Goal: Task Accomplishment & Management: Use online tool/utility

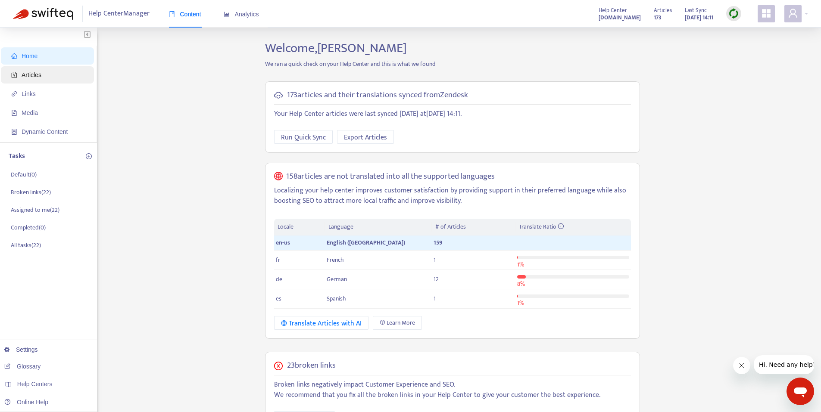
click at [42, 75] on span "Articles" at bounding box center [49, 74] width 76 height 17
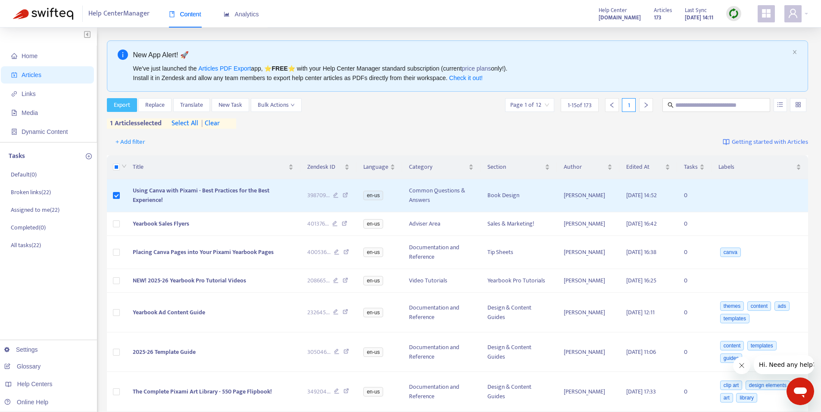
click at [122, 105] on span "Export" at bounding box center [122, 104] width 16 height 9
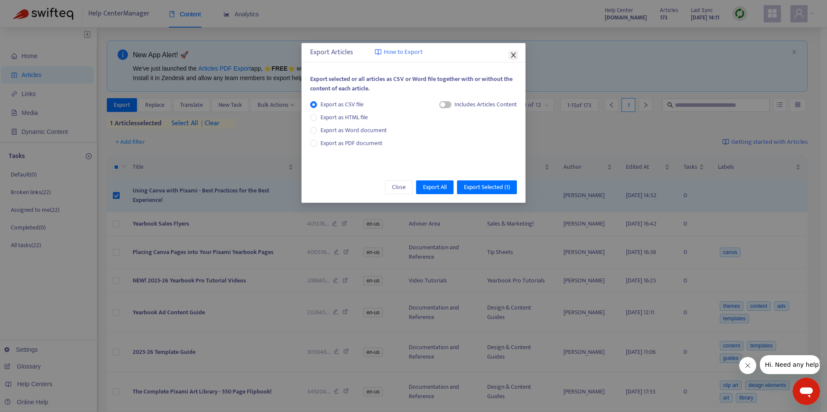
click at [513, 53] on icon "close" at bounding box center [513, 55] width 7 height 7
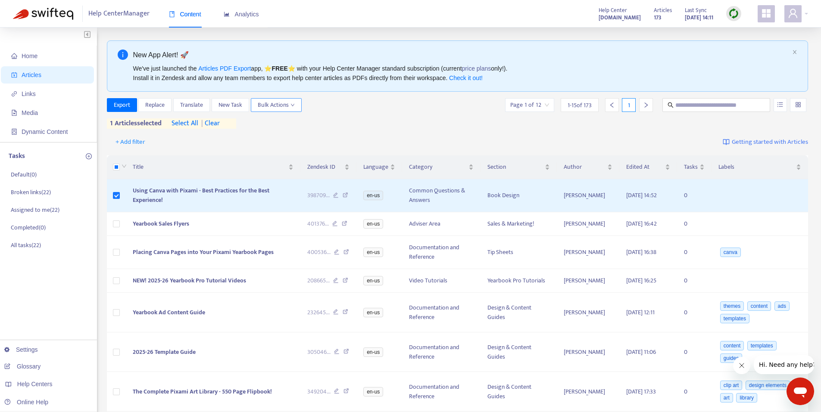
click at [283, 105] on span "Bulk Actions" at bounding box center [276, 104] width 37 height 9
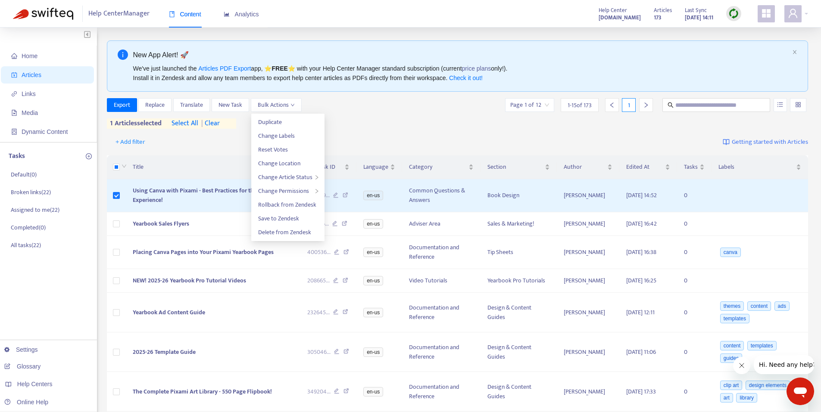
click at [346, 103] on div "Export Replace Translate New Task Bulk Actions Page 1 of 12 1 - 15 of 173 1" at bounding box center [458, 105] width 702 height 14
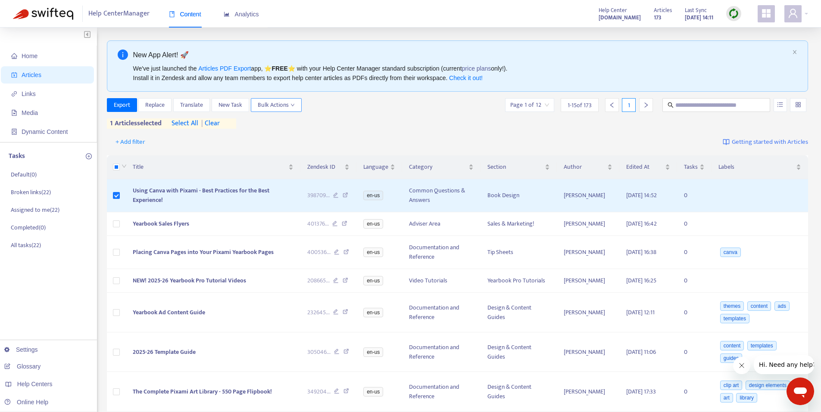
click at [282, 104] on span "Bulk Actions" at bounding box center [276, 104] width 37 height 9
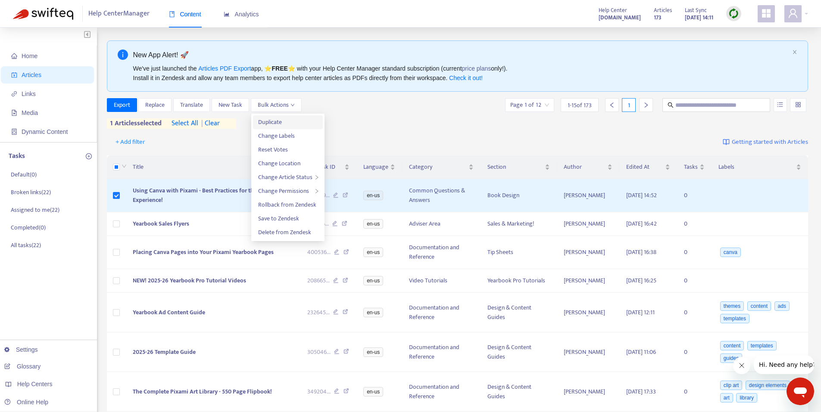
click at [281, 120] on span "Duplicate" at bounding box center [270, 122] width 24 height 10
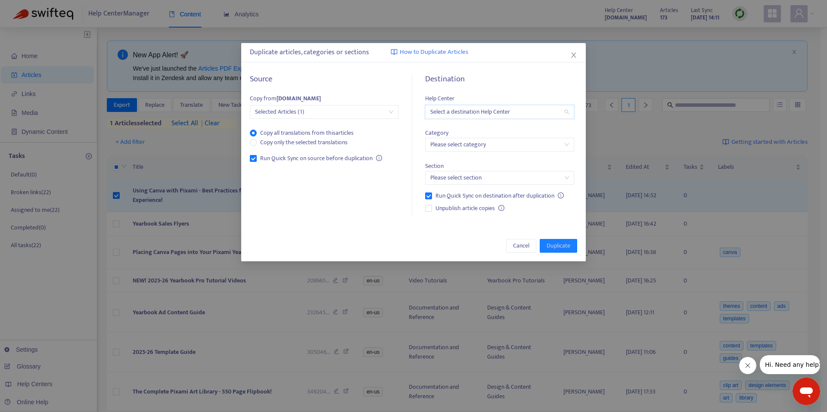
click at [512, 111] on input "search" at bounding box center [500, 112] width 138 height 13
click at [490, 144] on div "[DOMAIN_NAME]" at bounding box center [507, 142] width 150 height 9
click at [494, 140] on input "search" at bounding box center [500, 144] width 138 height 13
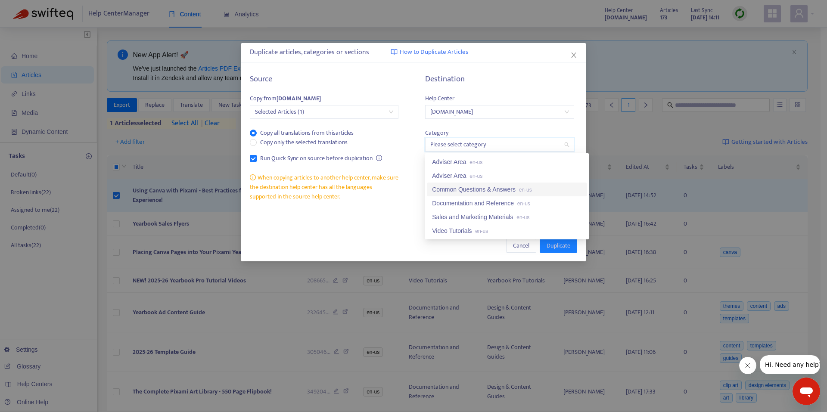
click at [500, 187] on div "Common Questions & Answers en-us" at bounding box center [507, 189] width 150 height 9
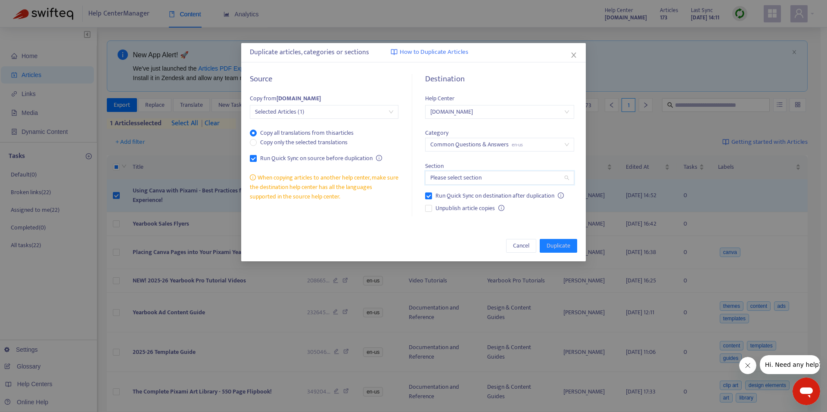
click at [526, 184] on input "search" at bounding box center [500, 178] width 138 height 13
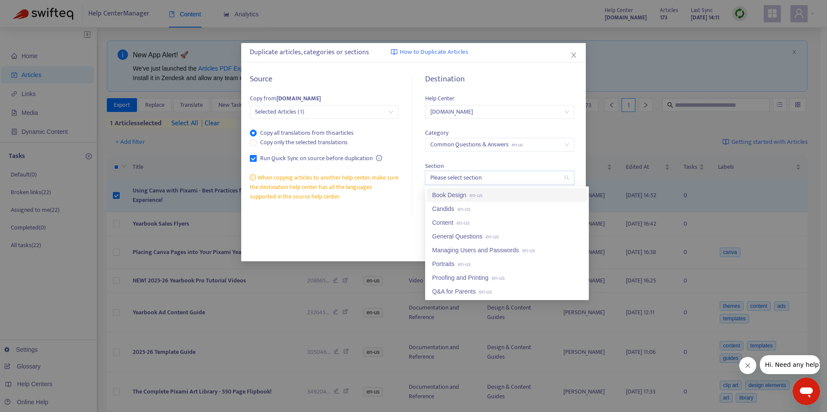
click at [488, 197] on div "Book Design en-us" at bounding box center [507, 194] width 150 height 9
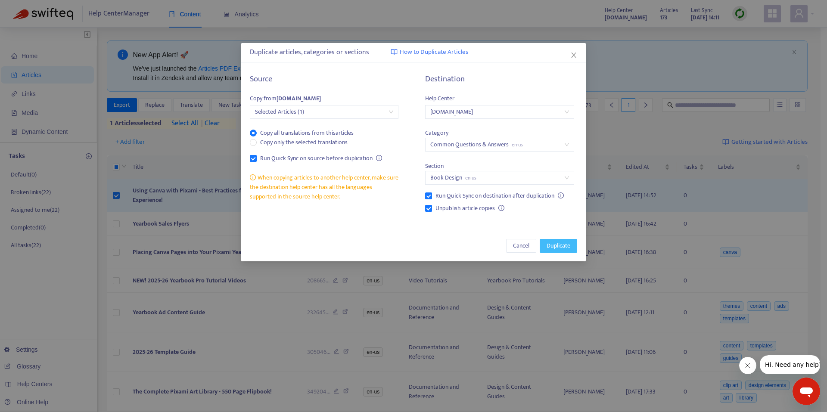
click at [560, 246] on span "Duplicate" at bounding box center [559, 245] width 24 height 9
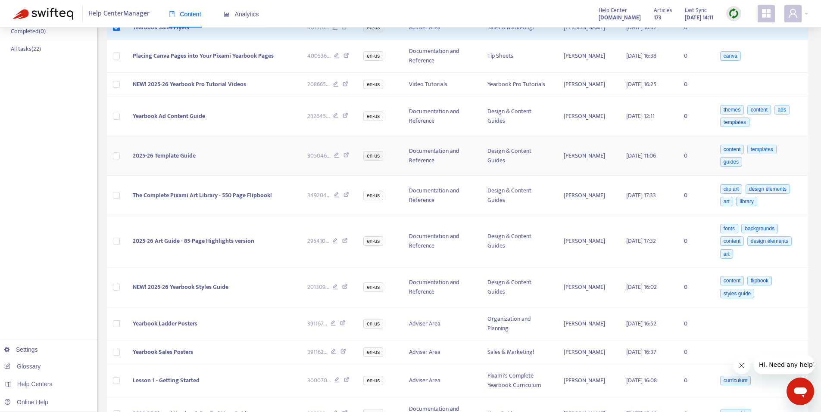
scroll to position [215, 0]
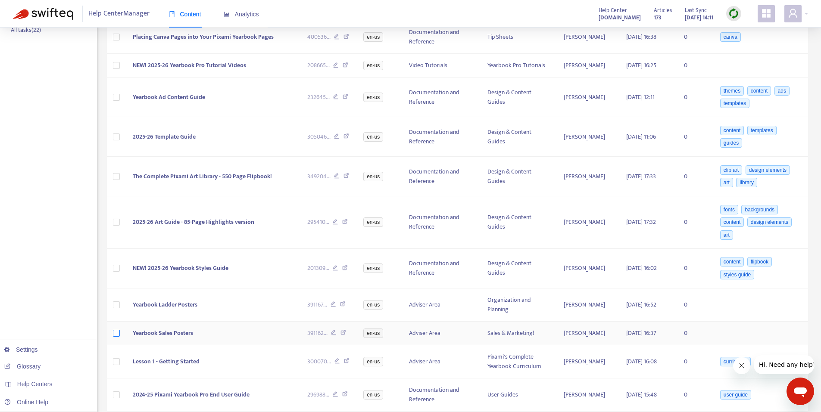
click at [114, 330] on label at bounding box center [116, 333] width 7 height 9
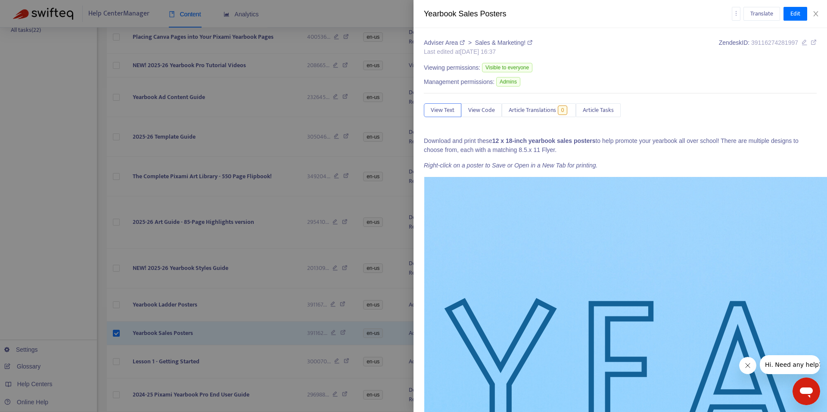
click at [274, 275] on div at bounding box center [413, 206] width 827 height 412
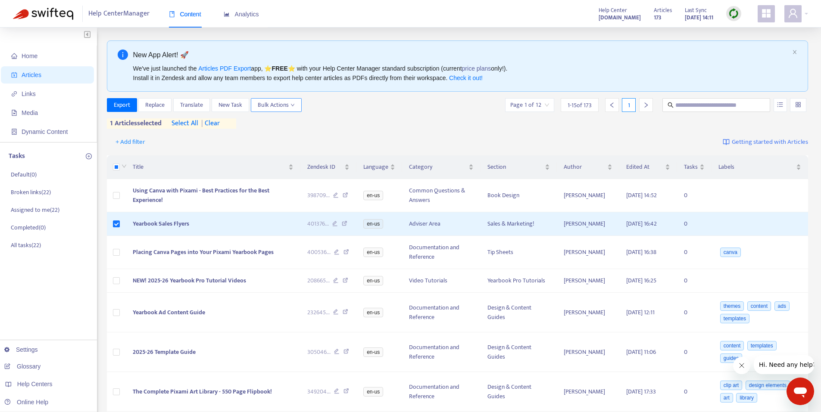
click at [284, 107] on span "Bulk Actions" at bounding box center [276, 104] width 37 height 9
click at [294, 124] on span "Duplicate" at bounding box center [287, 122] width 59 height 9
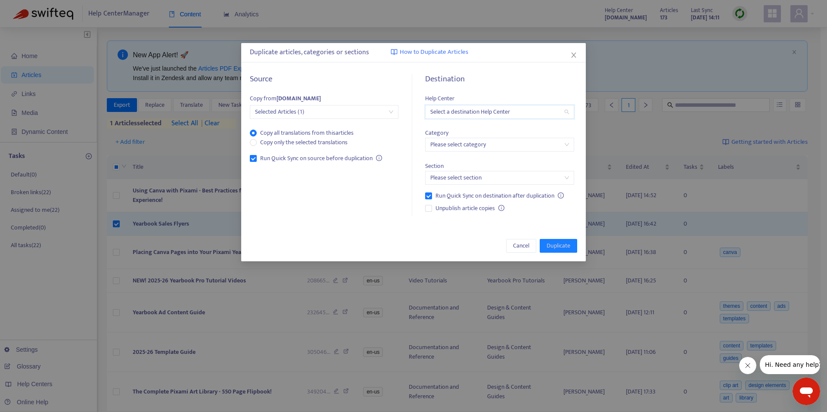
click at [545, 114] on input "search" at bounding box center [500, 112] width 138 height 13
click at [487, 144] on div "[DOMAIN_NAME]" at bounding box center [507, 142] width 150 height 9
click at [494, 143] on input "search" at bounding box center [500, 144] width 138 height 13
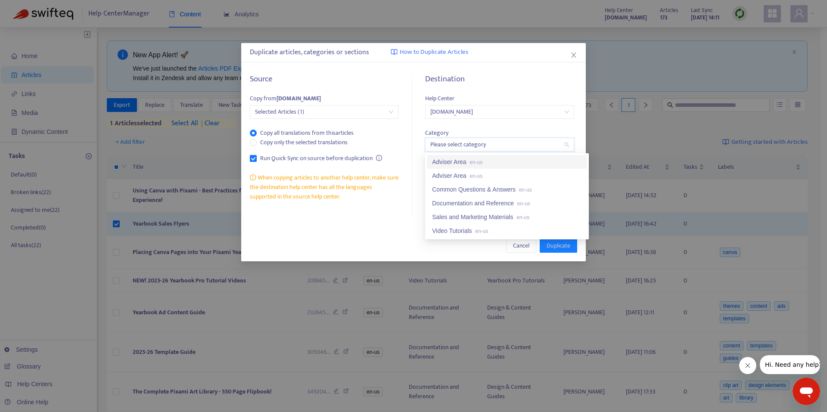
click at [496, 163] on div "Adviser Area en-us" at bounding box center [507, 161] width 150 height 9
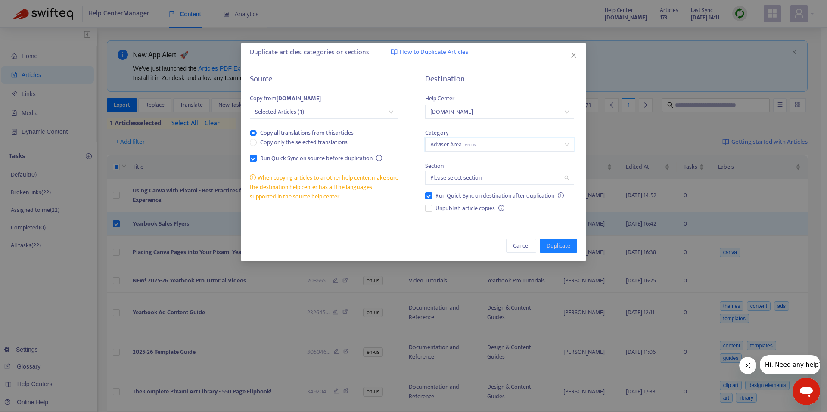
click at [497, 180] on input "search" at bounding box center [500, 178] width 138 height 13
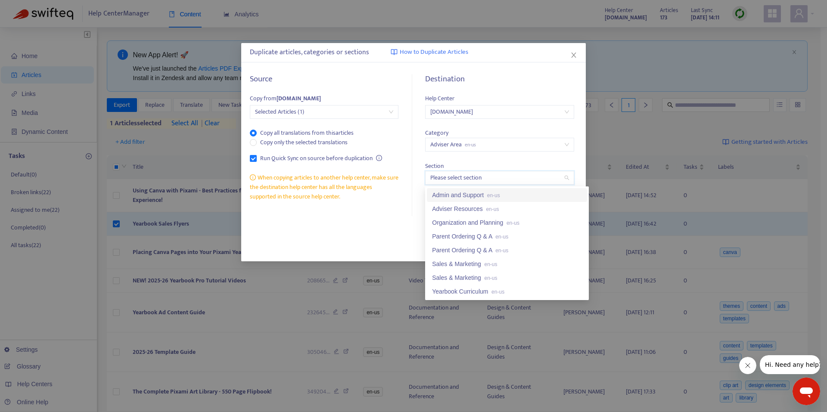
click at [583, 166] on div "Source Copy from [DOMAIN_NAME] Selected Articles (1) Copy all translations from…" at bounding box center [413, 145] width 345 height 159
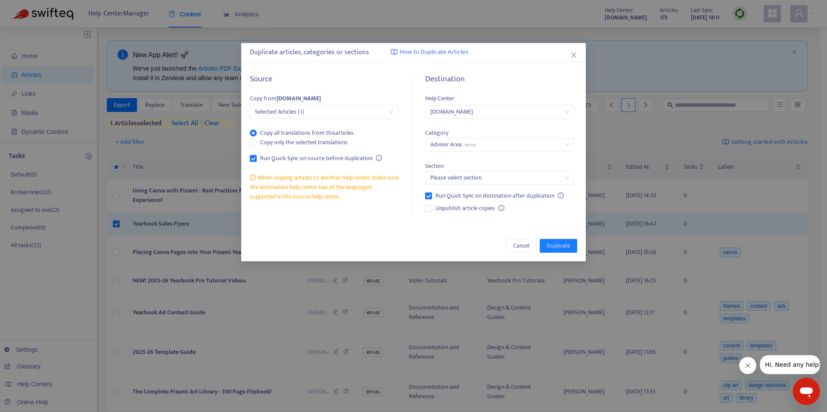
click at [510, 144] on span "Adviser Area en-us" at bounding box center [500, 144] width 138 height 13
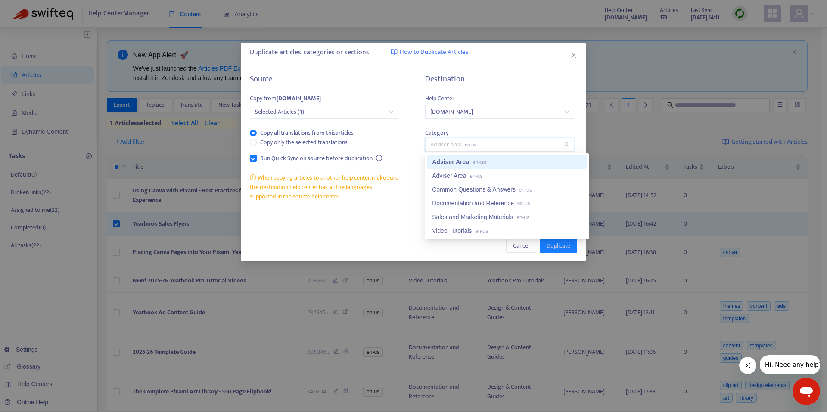
click at [510, 144] on span "Adviser Area en-us" at bounding box center [500, 144] width 138 height 13
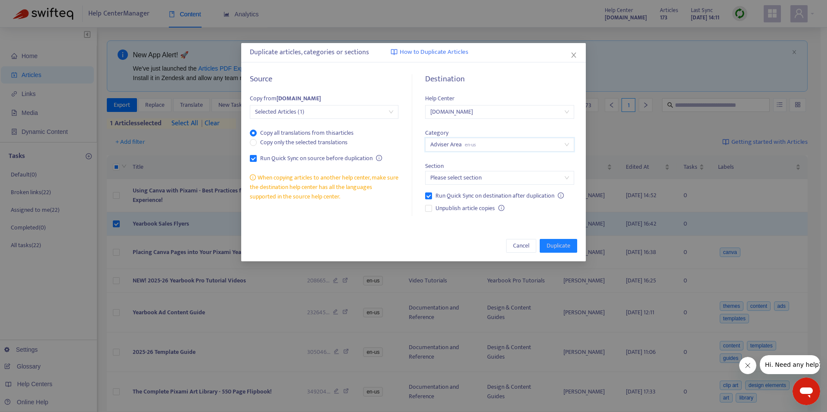
click at [507, 176] on input "search" at bounding box center [500, 178] width 138 height 13
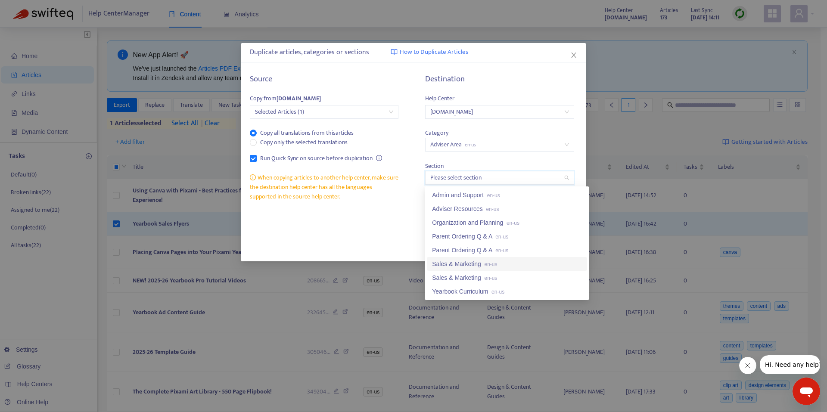
click at [494, 265] on span "en-us" at bounding box center [491, 265] width 13 height 6
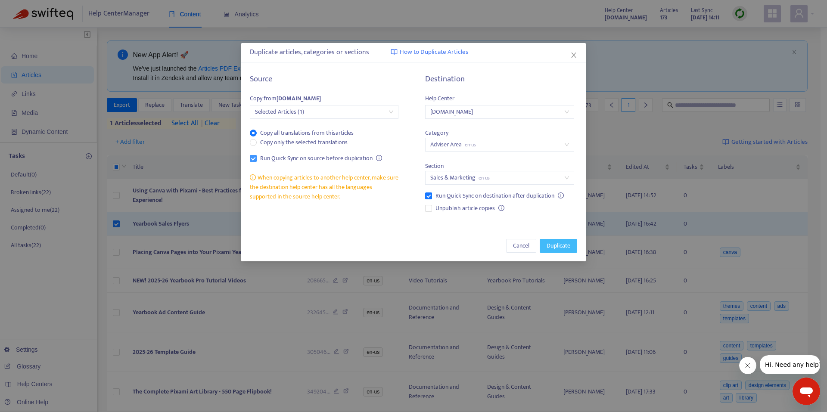
drag, startPoint x: 558, startPoint y: 246, endPoint x: 284, endPoint y: 154, distance: 288.9
click at [491, 179] on div "Duplicate articles, categories or sections How to Duplicate Articles Source Cop…" at bounding box center [413, 152] width 345 height 218
click at [559, 244] on span "Duplicate" at bounding box center [559, 245] width 24 height 9
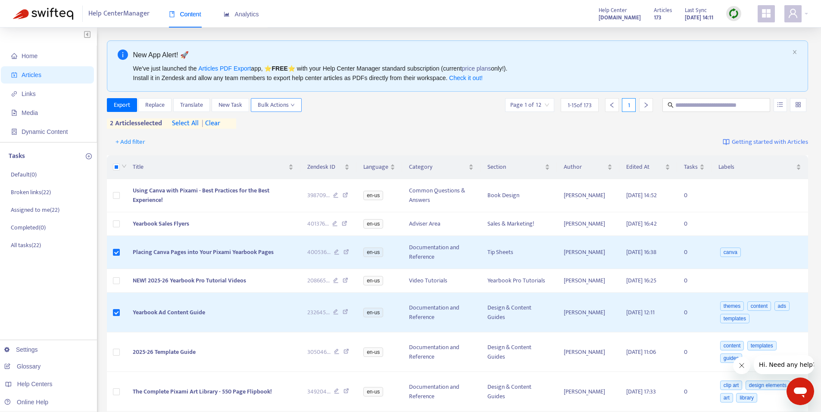
click at [296, 103] on button "Bulk Actions" at bounding box center [276, 105] width 51 height 14
click at [281, 122] on span "Duplicate" at bounding box center [270, 122] width 24 height 10
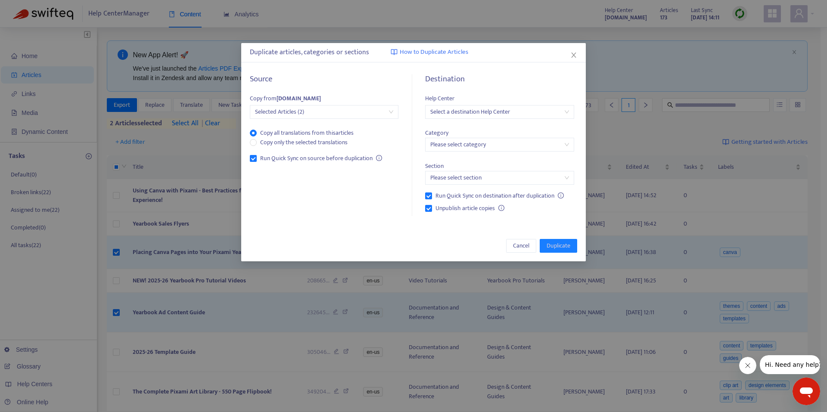
click at [489, 114] on input "search" at bounding box center [500, 112] width 138 height 13
click at [495, 141] on div "[DOMAIN_NAME]" at bounding box center [507, 142] width 150 height 9
click at [492, 145] on input "search" at bounding box center [500, 144] width 138 height 13
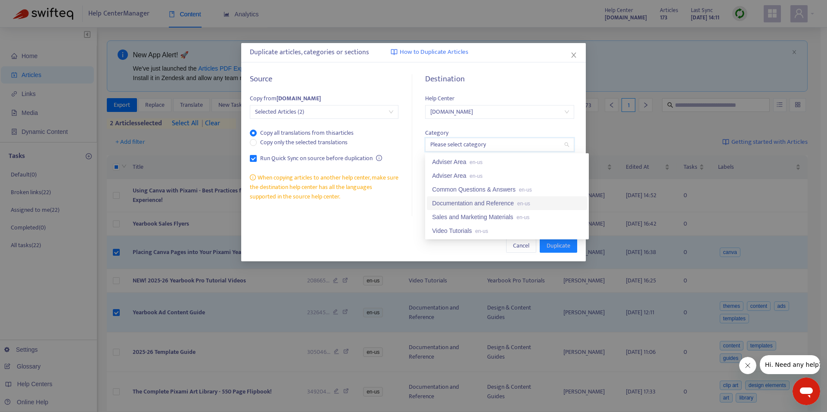
click at [486, 199] on div "Documentation and Reference en-us" at bounding box center [507, 203] width 150 height 9
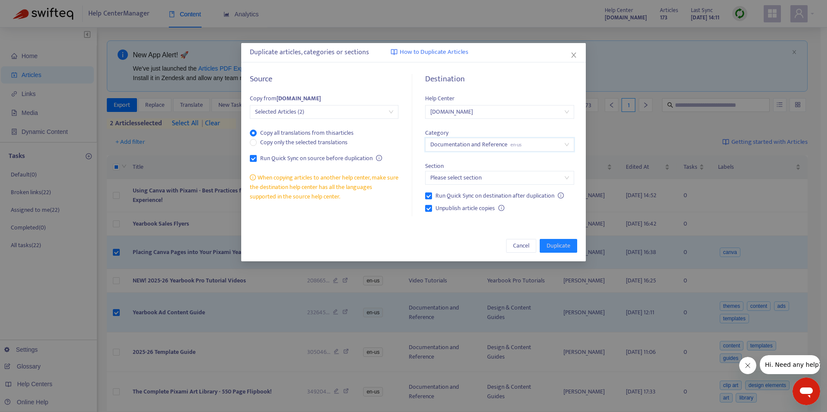
click at [487, 171] on div "Please select section" at bounding box center [499, 178] width 149 height 14
click at [488, 218] on div "User Guides en-us" at bounding box center [507, 222] width 150 height 9
click at [556, 243] on span "Duplicate" at bounding box center [559, 245] width 24 height 9
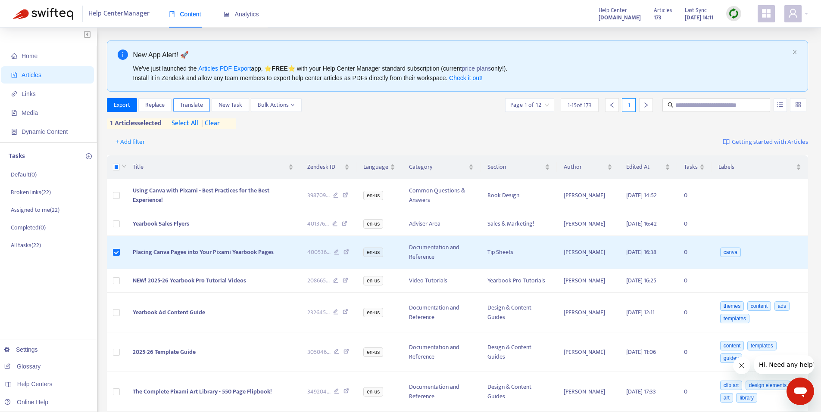
click at [196, 104] on span "Translate" at bounding box center [191, 104] width 23 height 9
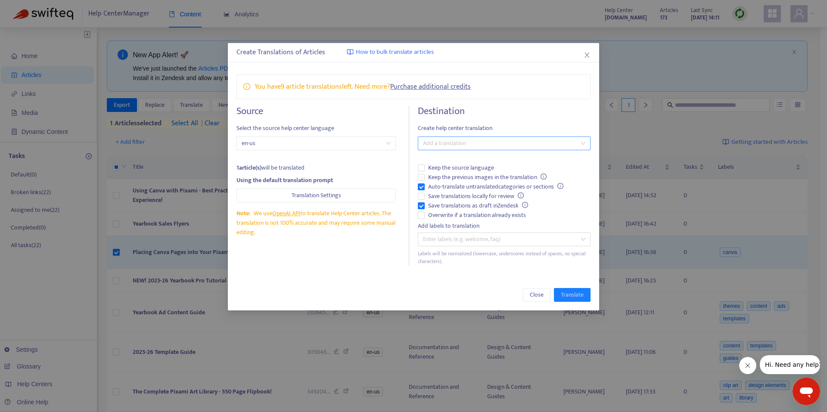
click at [511, 143] on div at bounding box center [499, 143] width 159 height 10
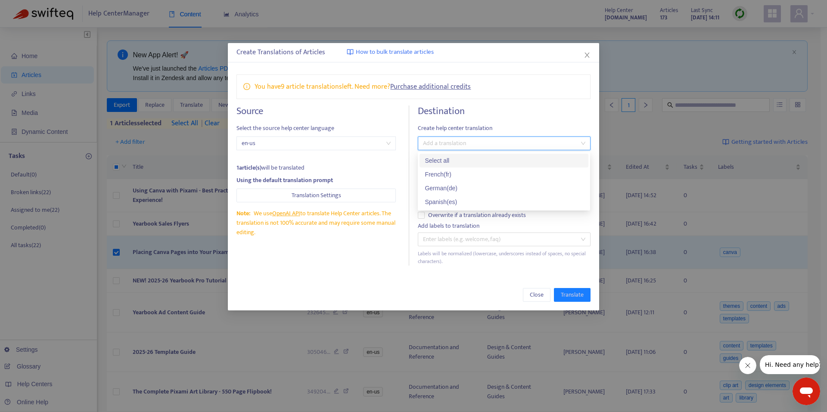
click at [511, 143] on div at bounding box center [499, 143] width 159 height 10
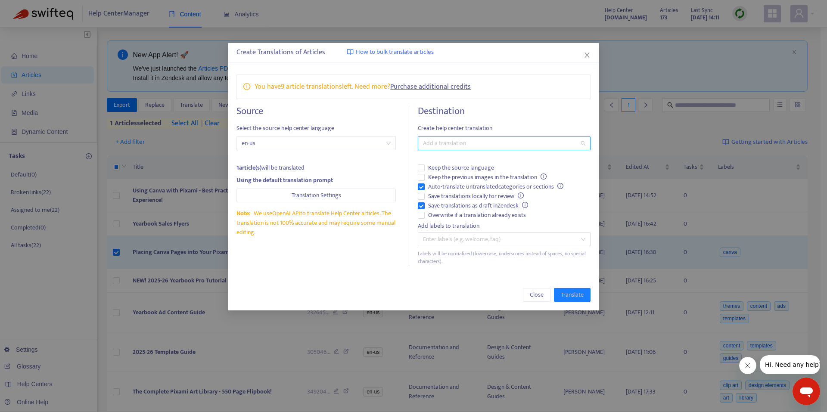
click at [521, 141] on div at bounding box center [499, 143] width 159 height 10
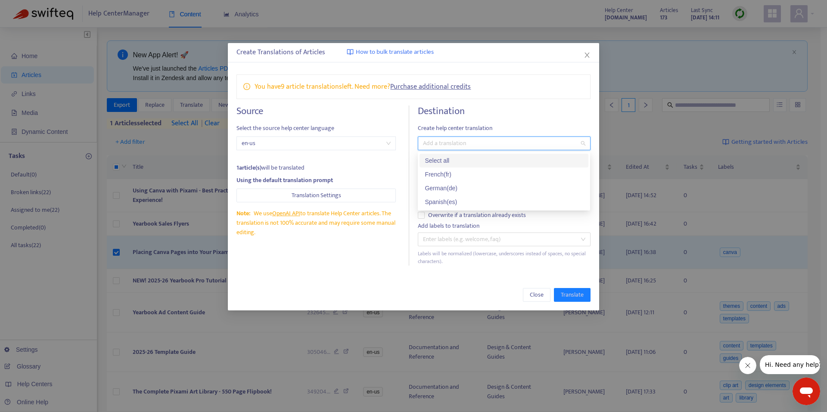
click at [540, 124] on span "Create help center translation" at bounding box center [504, 128] width 172 height 9
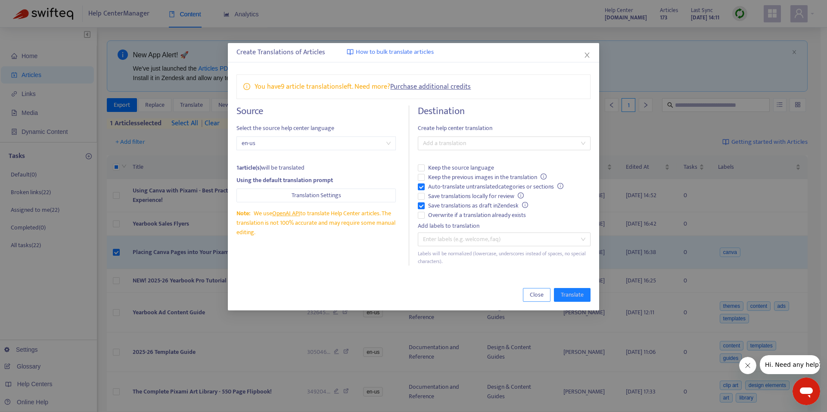
click at [539, 295] on span "Close" at bounding box center [537, 294] width 14 height 9
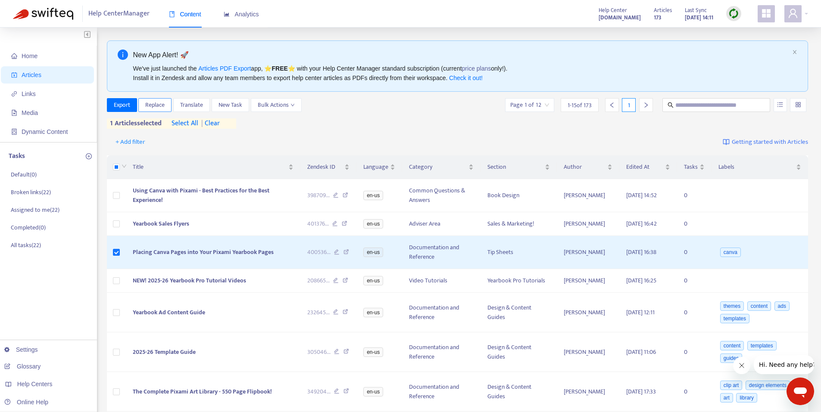
click at [159, 105] on span "Replace" at bounding box center [154, 104] width 19 height 9
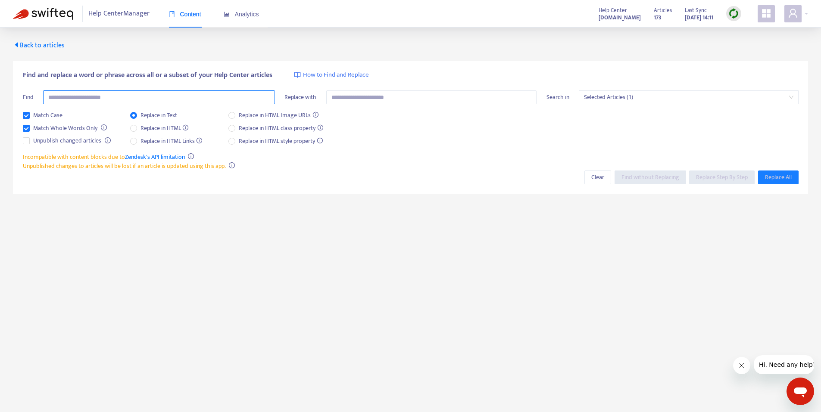
click at [207, 100] on input "text" at bounding box center [159, 98] width 232 height 14
type input "**********"
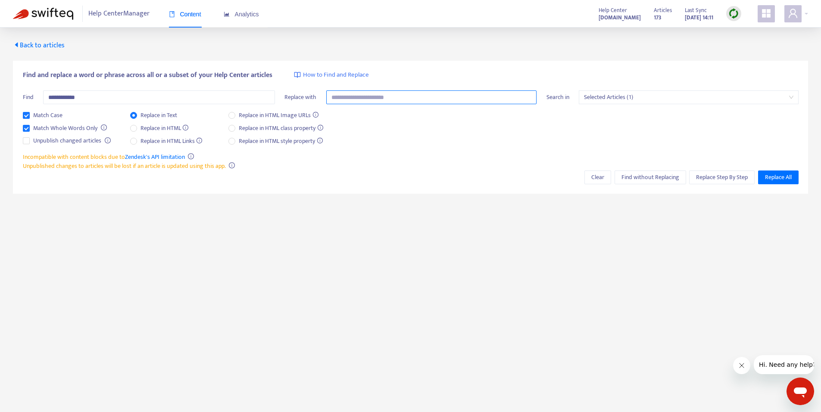
click at [391, 103] on input "text" at bounding box center [431, 98] width 211 height 14
click at [26, 44] on span "Back to articles" at bounding box center [39, 46] width 52 height 12
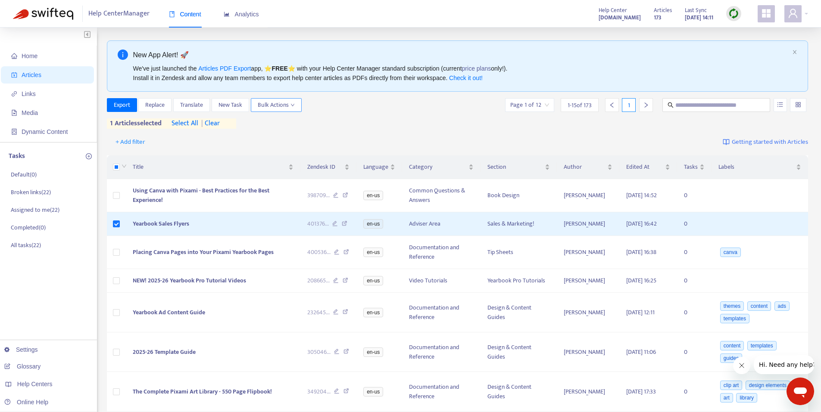
click at [295, 106] on icon "down" at bounding box center [292, 105] width 4 height 4
click at [289, 124] on span "Duplicate" at bounding box center [287, 122] width 59 height 9
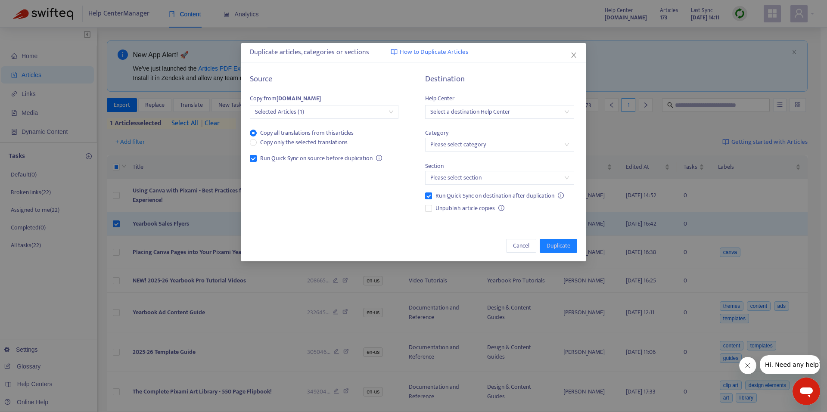
click at [480, 108] on input "search" at bounding box center [500, 112] width 138 height 13
click at [491, 149] on div "[DOMAIN_NAME]" at bounding box center [507, 143] width 160 height 14
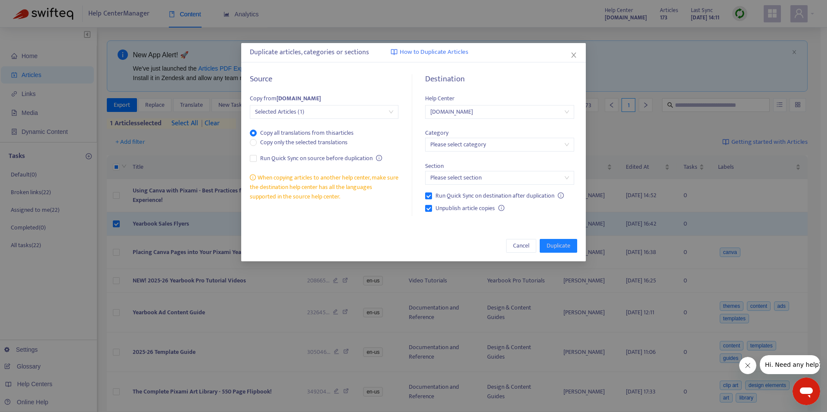
click at [446, 226] on div "Duplicate articles, categories or sections How to Duplicate Articles Source Cop…" at bounding box center [413, 152] width 345 height 218
click at [466, 146] on input "search" at bounding box center [500, 144] width 138 height 13
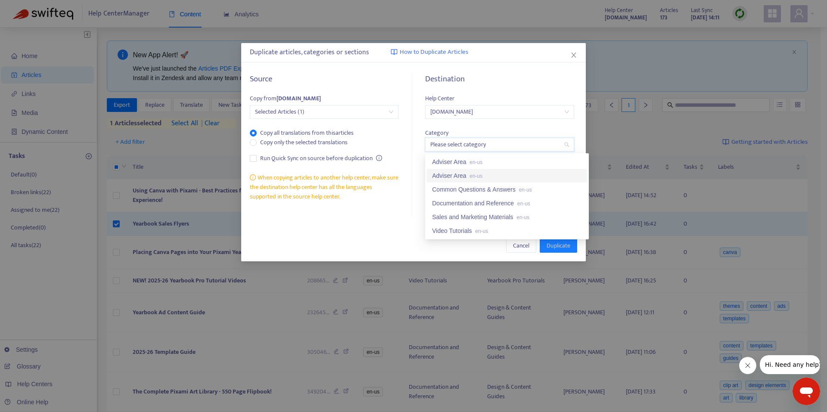
click at [412, 214] on div at bounding box center [412, 145] width 0 height 142
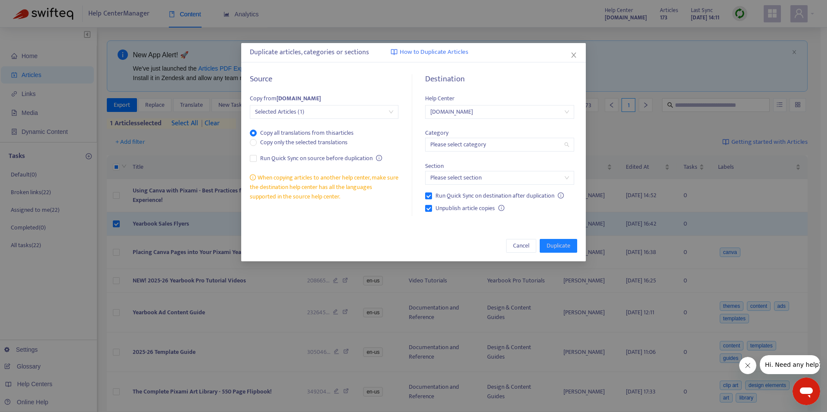
click at [510, 147] on input "search" at bounding box center [500, 144] width 138 height 13
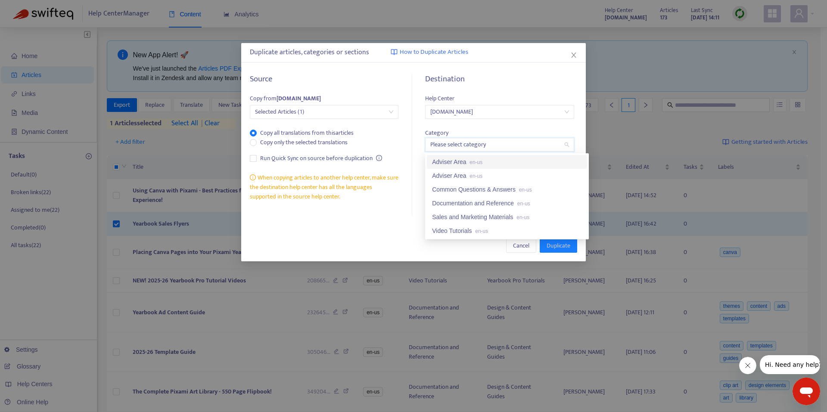
click at [502, 164] on div "Adviser Area en-us" at bounding box center [507, 161] width 150 height 9
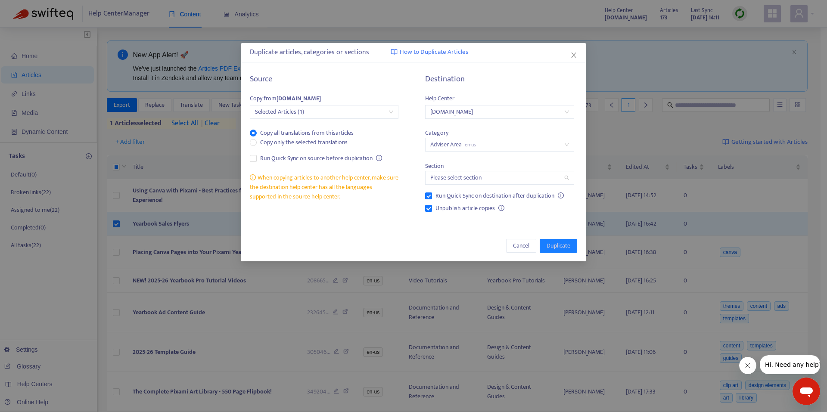
click at [531, 178] on input "search" at bounding box center [500, 178] width 138 height 13
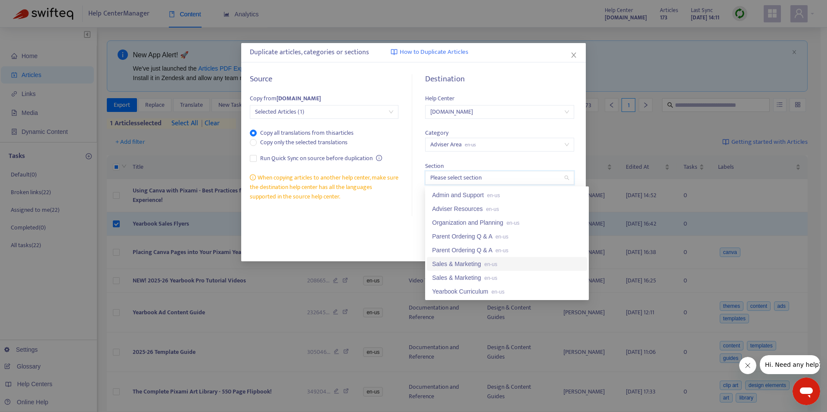
click at [494, 262] on span "en-us" at bounding box center [491, 265] width 13 height 6
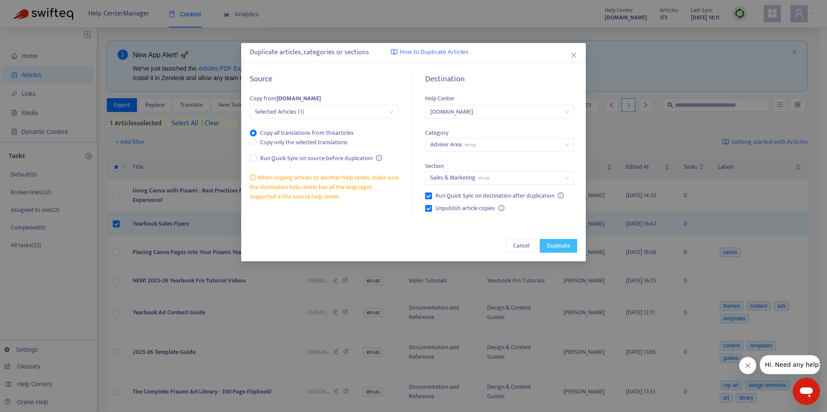
click at [564, 244] on span "Duplicate" at bounding box center [559, 245] width 24 height 9
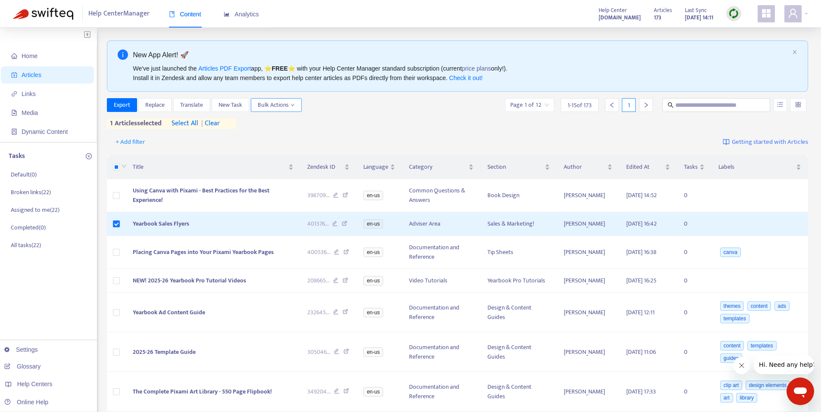
click at [287, 103] on span "Bulk Actions" at bounding box center [276, 104] width 37 height 9
click at [287, 125] on span "Duplicate" at bounding box center [287, 122] width 59 height 9
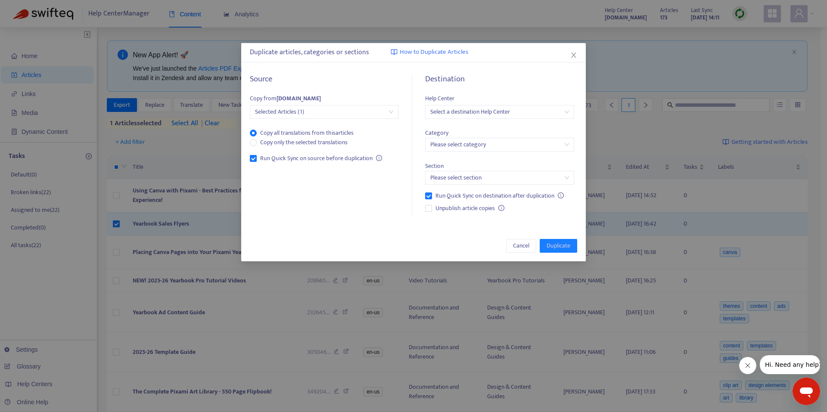
click at [515, 109] on input "search" at bounding box center [500, 112] width 138 height 13
click at [490, 141] on div "[DOMAIN_NAME]" at bounding box center [507, 142] width 150 height 9
click at [459, 144] on input "search" at bounding box center [500, 144] width 138 height 13
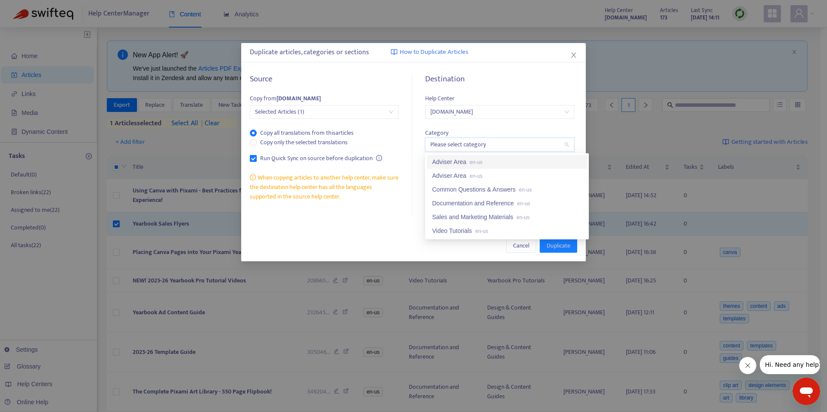
click at [483, 162] on div "Adviser Area en-us" at bounding box center [507, 161] width 150 height 9
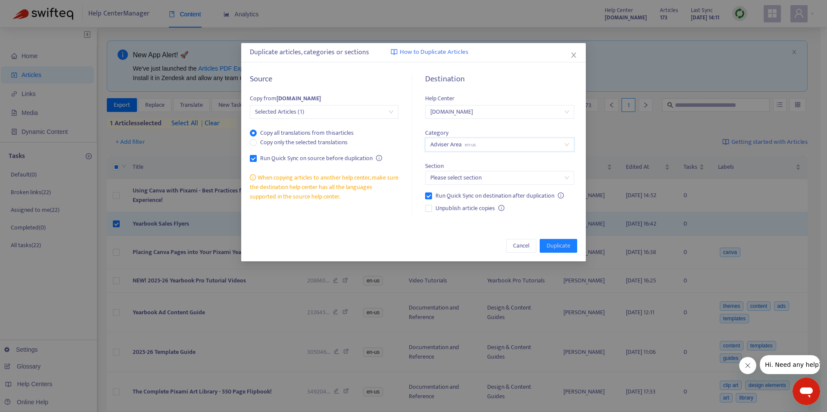
click at [482, 149] on span "Adviser Area en-us" at bounding box center [500, 144] width 138 height 13
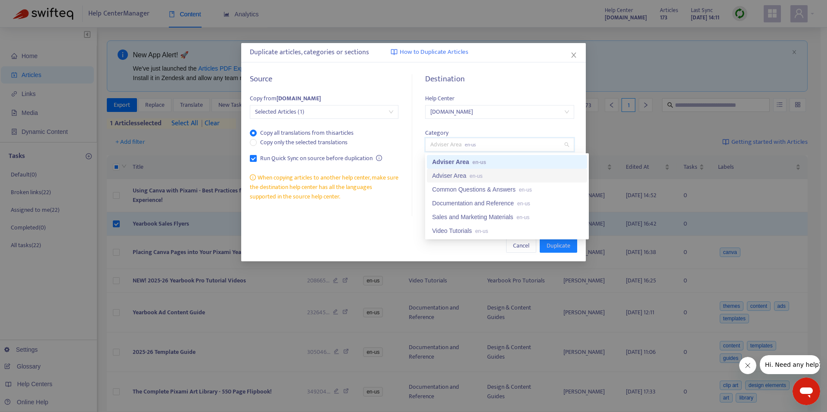
click at [483, 174] on div "Adviser Area en-us" at bounding box center [507, 175] width 150 height 9
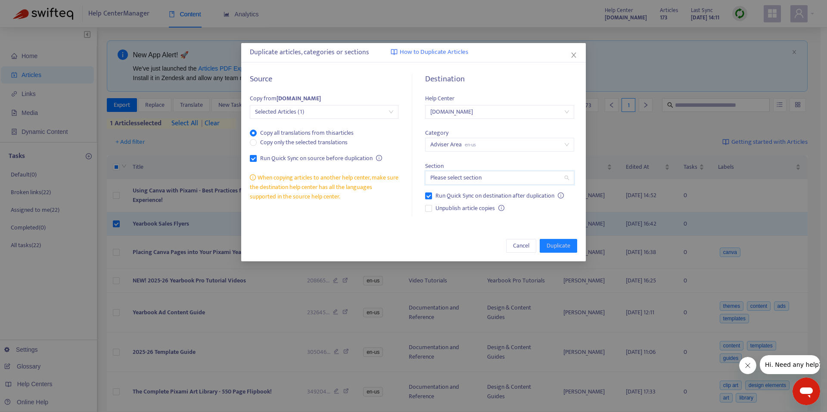
click at [484, 172] on input "search" at bounding box center [500, 178] width 138 height 13
click at [481, 193] on div "Sales & Marketing en-us" at bounding box center [507, 194] width 150 height 9
click at [540, 164] on div "Section Sales & Marketing en-us" at bounding box center [499, 168] width 149 height 33
click at [574, 243] on button "Duplicate" at bounding box center [558, 246] width 37 height 14
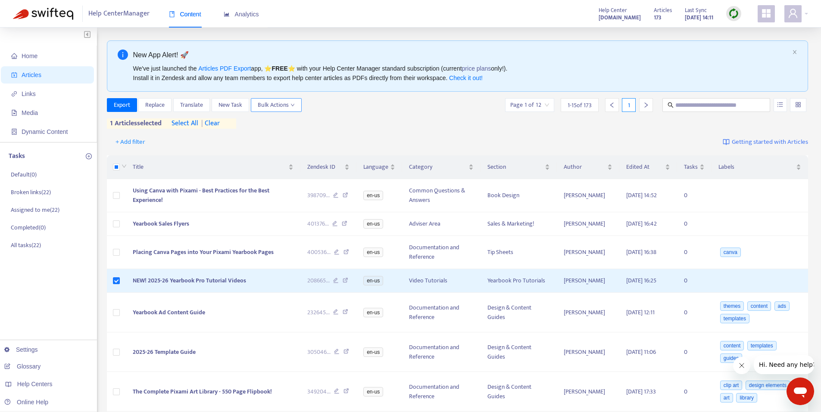
click at [266, 106] on span "Bulk Actions" at bounding box center [276, 104] width 37 height 9
click at [481, 109] on div "Export Replace Translate New Task Bulk Actions Page 1 of 12 1 - 15 of 173 1" at bounding box center [458, 105] width 702 height 14
click at [287, 100] on button "Bulk Actions" at bounding box center [276, 105] width 51 height 14
click at [282, 122] on span "Duplicate" at bounding box center [287, 122] width 59 height 9
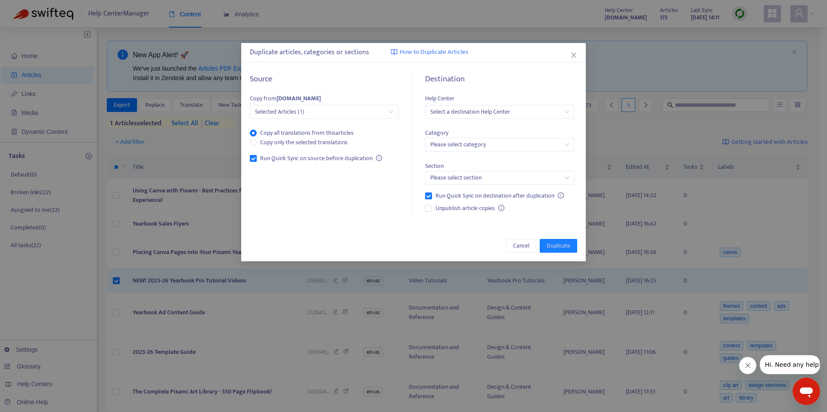
click at [451, 113] on input "search" at bounding box center [500, 112] width 138 height 13
click at [472, 144] on div "[DOMAIN_NAME]" at bounding box center [507, 142] width 150 height 9
click at [478, 147] on input "search" at bounding box center [500, 144] width 138 height 13
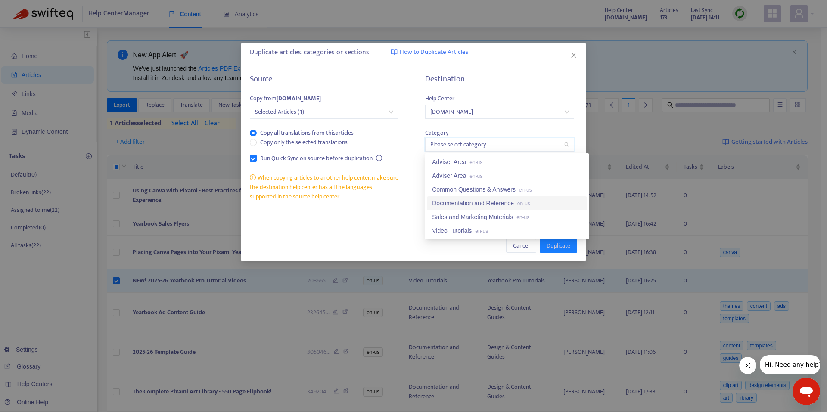
click at [506, 203] on div "Documentation and Reference en-us" at bounding box center [507, 203] width 150 height 9
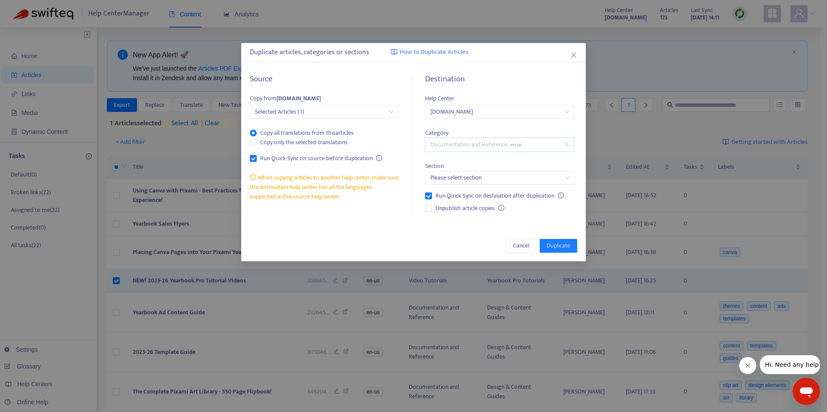
click at [478, 142] on span "Documentation and Reference en-us" at bounding box center [500, 144] width 138 height 13
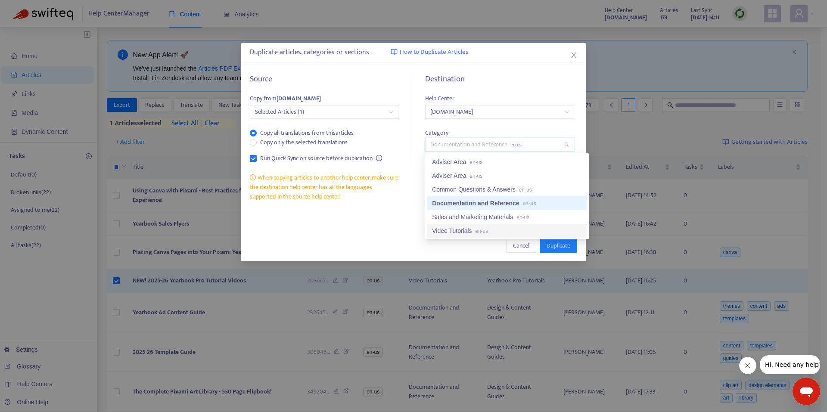
click at [486, 225] on div "Video Tutorials en-us" at bounding box center [507, 231] width 160 height 14
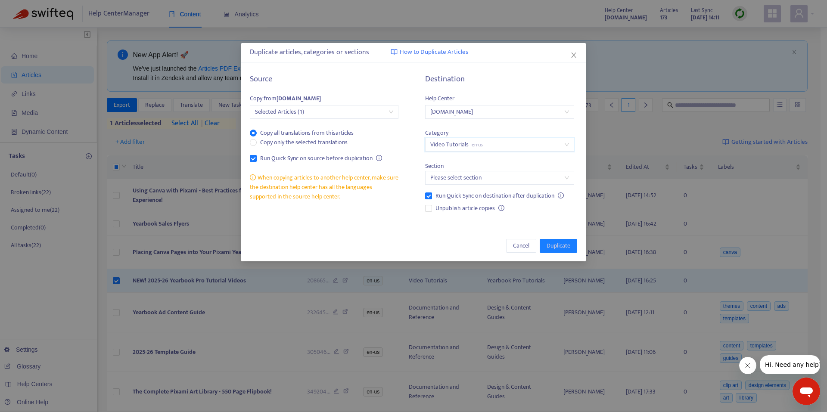
click at [506, 177] on input "search" at bounding box center [500, 178] width 138 height 13
click at [495, 208] on span "en-us" at bounding box center [501, 209] width 13 height 6
click at [537, 239] on div "Cancel Duplicate" at bounding box center [413, 246] width 345 height 31
click at [543, 242] on button "Duplicate" at bounding box center [558, 246] width 37 height 14
